Goal: Transaction & Acquisition: Obtain resource

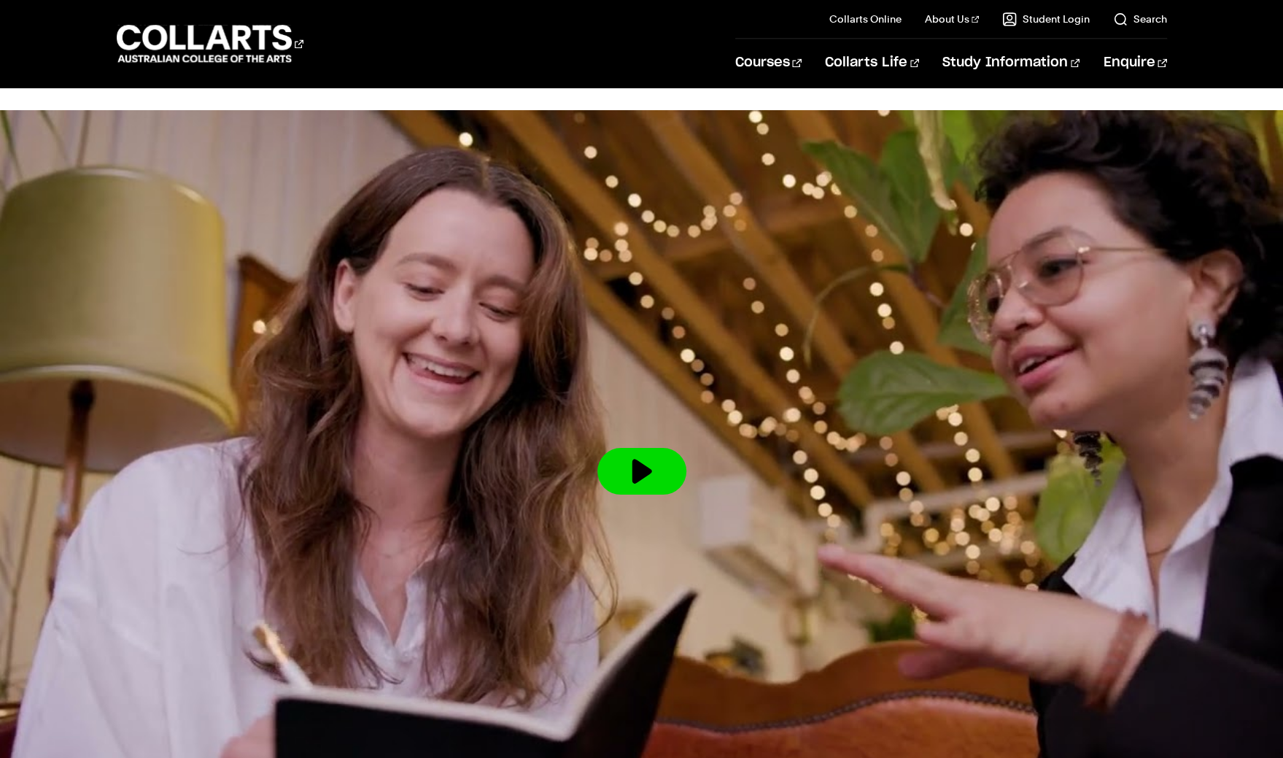
scroll to position [1616, 0]
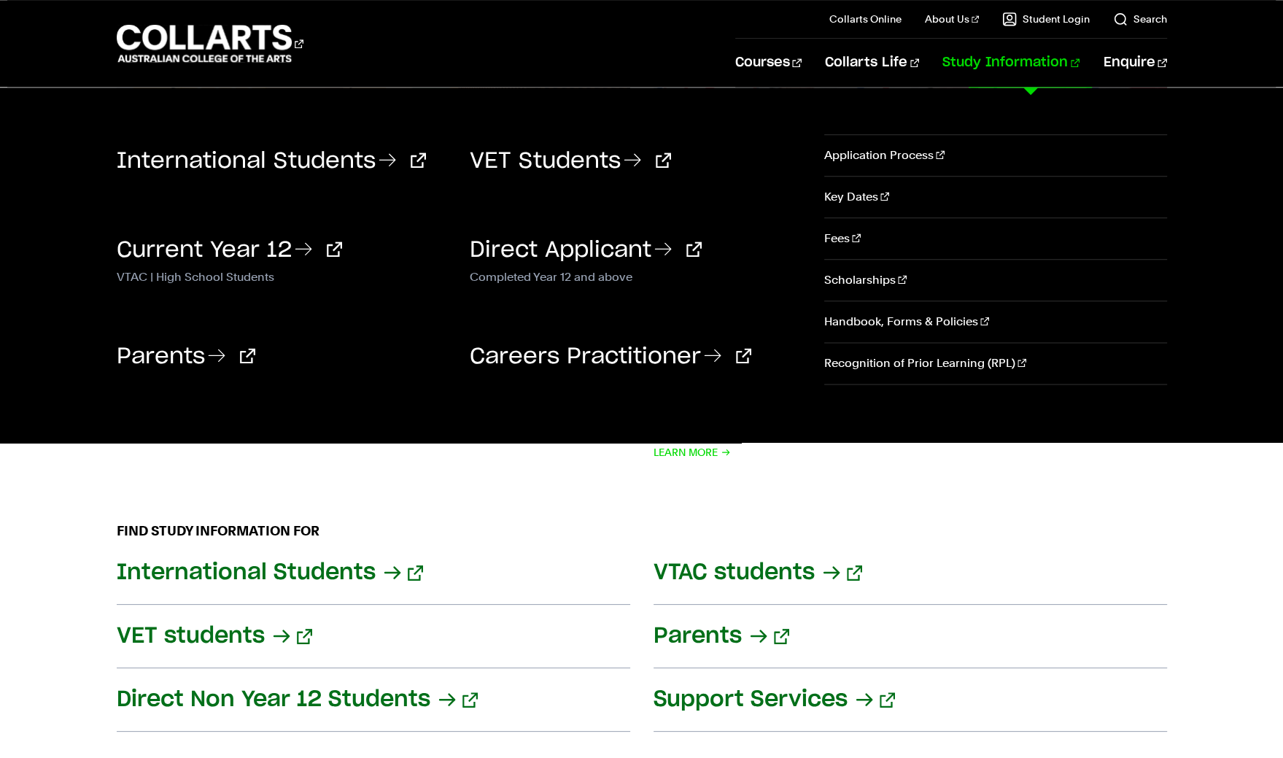
click at [1007, 50] on link "Study Information" at bounding box center [1010, 63] width 137 height 48
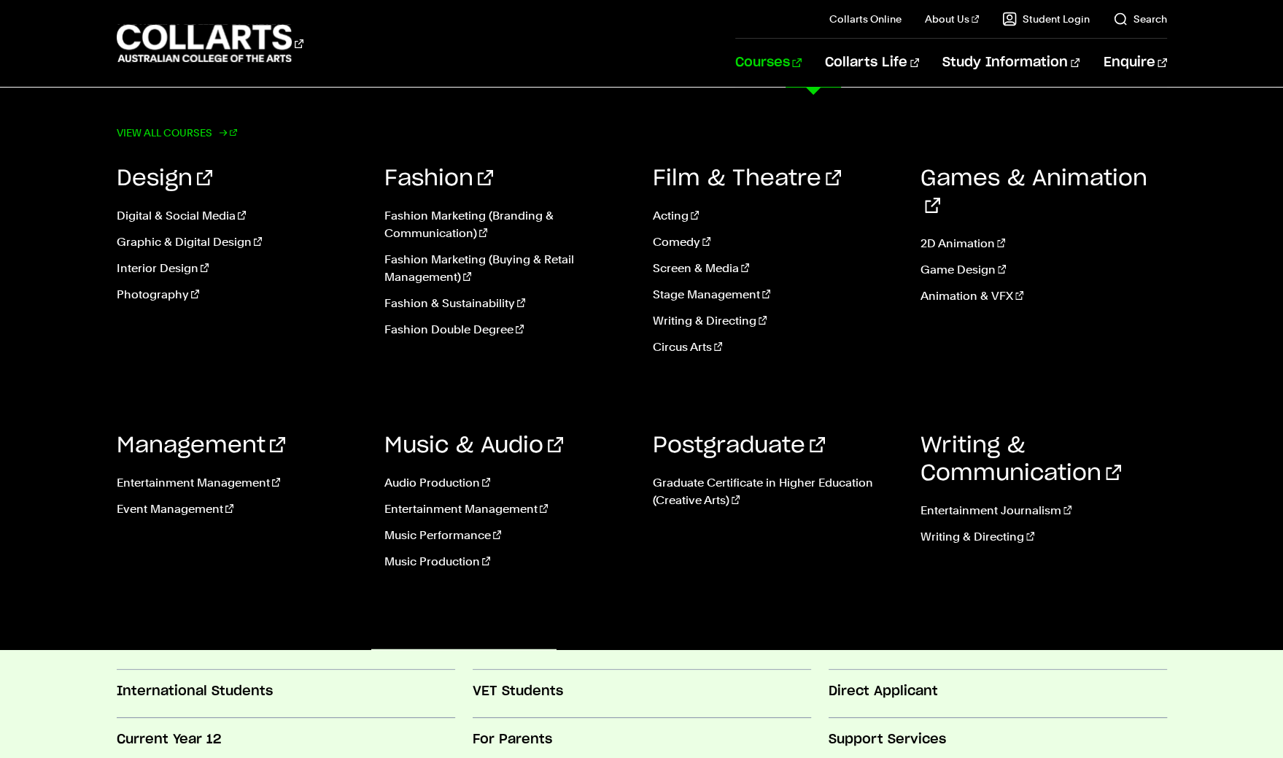
click at [174, 126] on link "View all courses" at bounding box center [177, 133] width 121 height 20
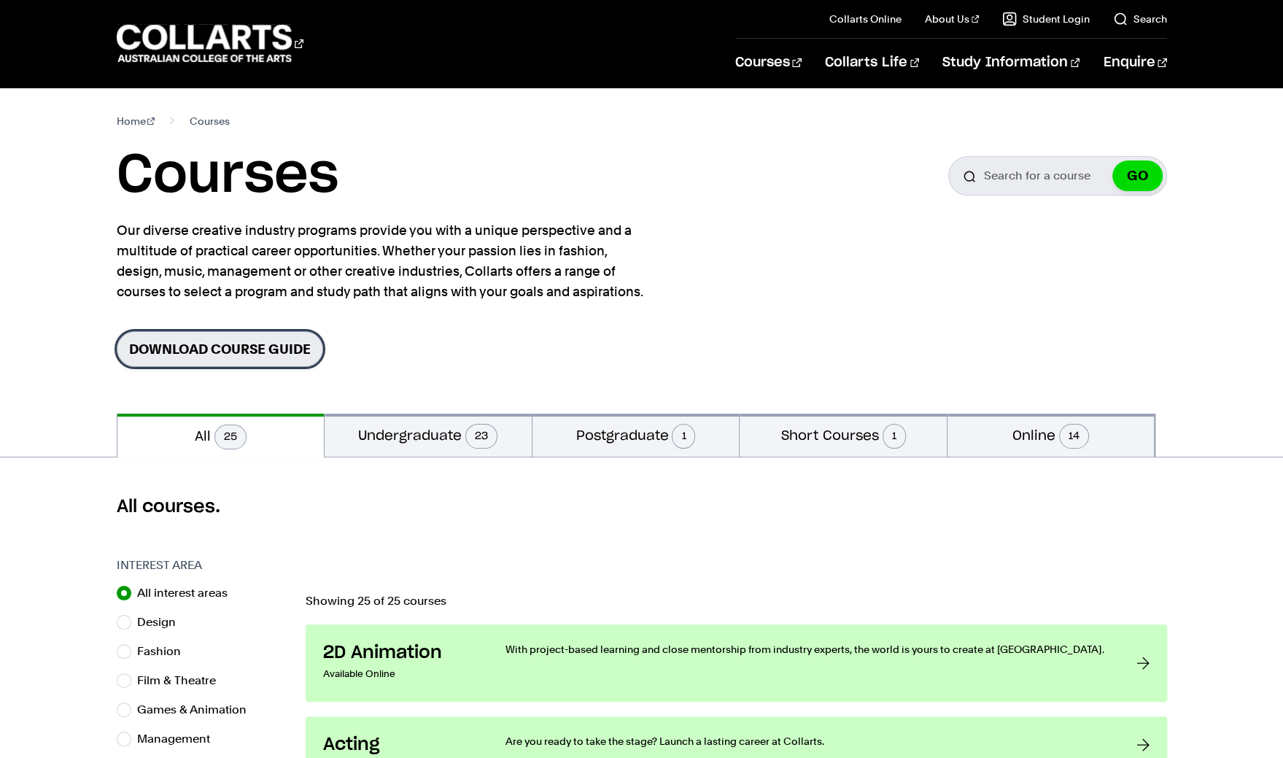
click at [287, 353] on link "Download Course Guide" at bounding box center [220, 349] width 206 height 36
